Goal: Ask a question

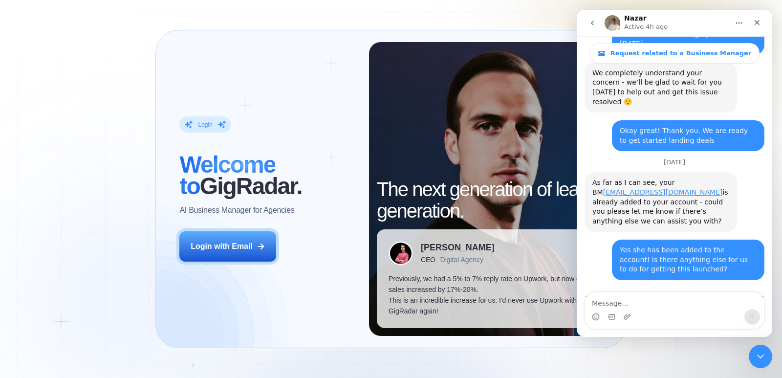
scroll to position [1, 0]
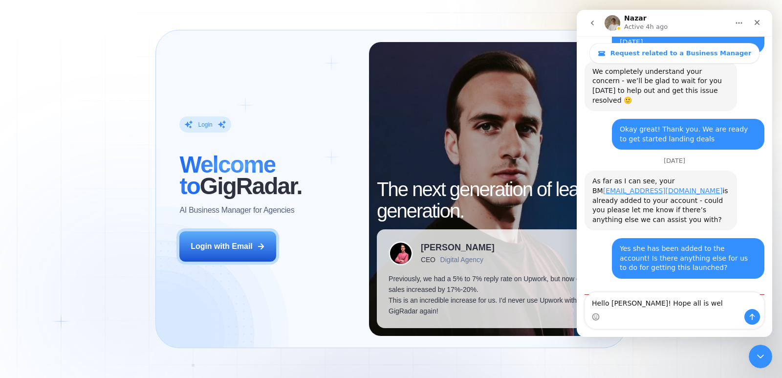
type textarea "Hello [PERSON_NAME]! Hope all is well"
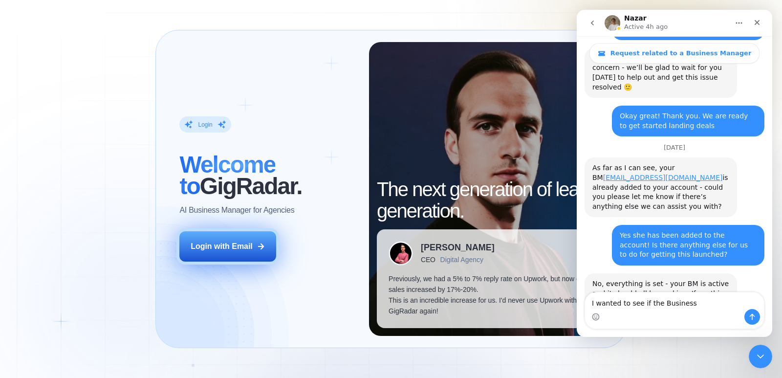
type textarea "I wanted to see if the Business"
click at [223, 253] on button "Login with Email" at bounding box center [227, 246] width 97 height 30
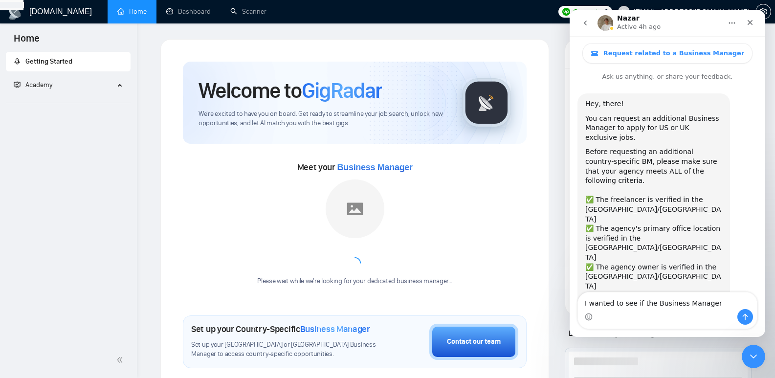
scroll to position [1667, 0]
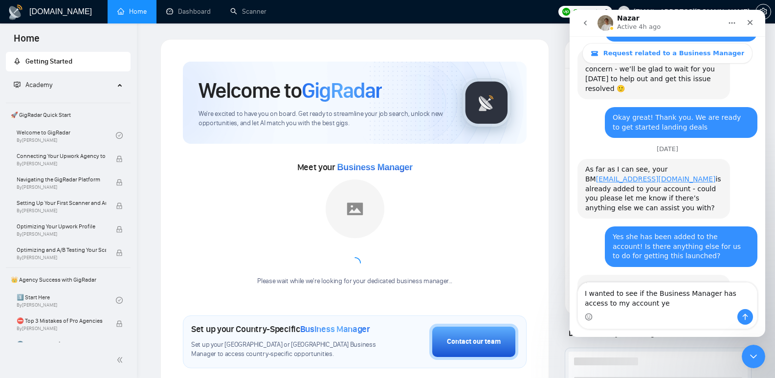
type textarea "I wanted to see if the Business Manager has access to my account yet"
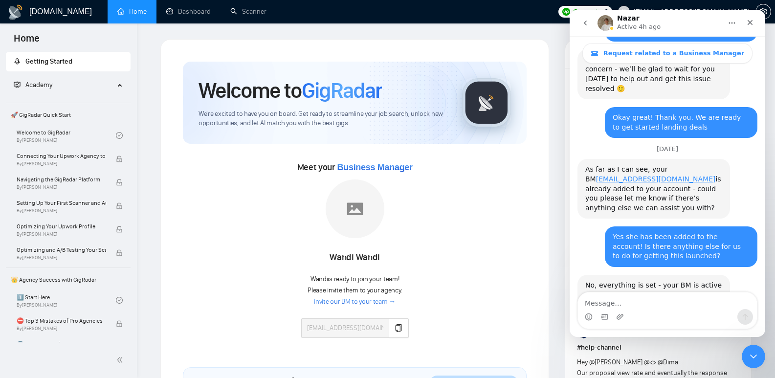
scroll to position [1698, 0]
